Goal: Information Seeking & Learning: Compare options

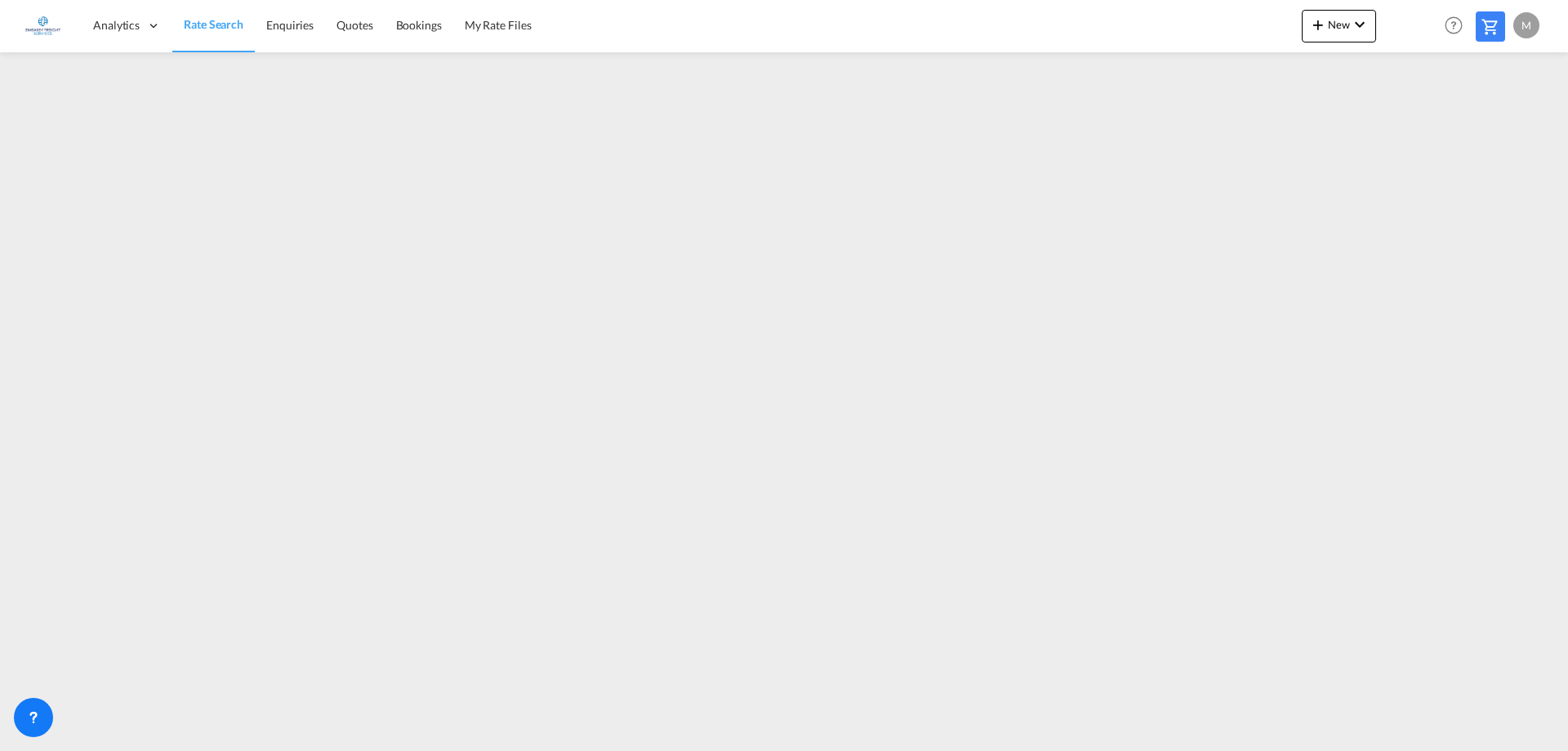
click at [221, 28] on span "Rate Search" at bounding box center [213, 24] width 59 height 14
click at [229, 21] on span "Rate Search" at bounding box center [213, 24] width 59 height 14
